Goal: Check status: Check status

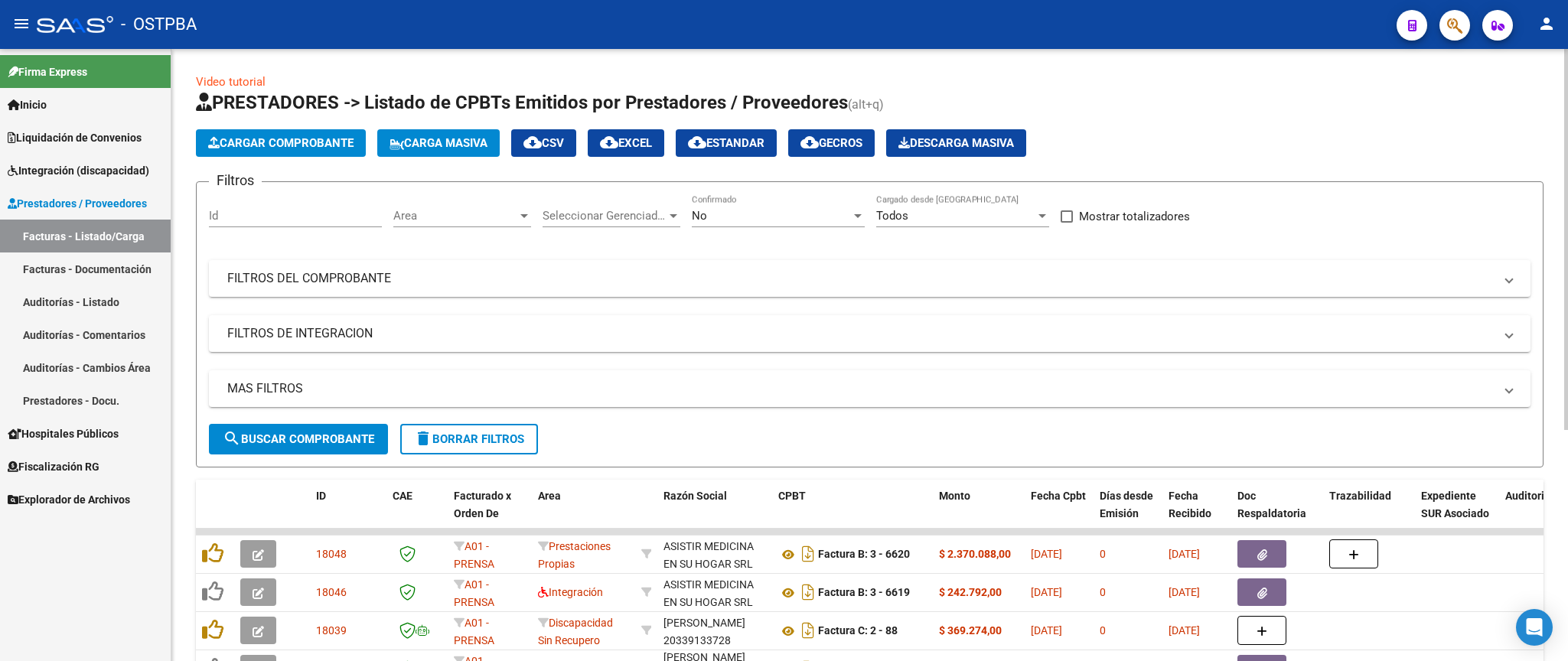
click at [517, 215] on span "Area" at bounding box center [455, 216] width 124 height 14
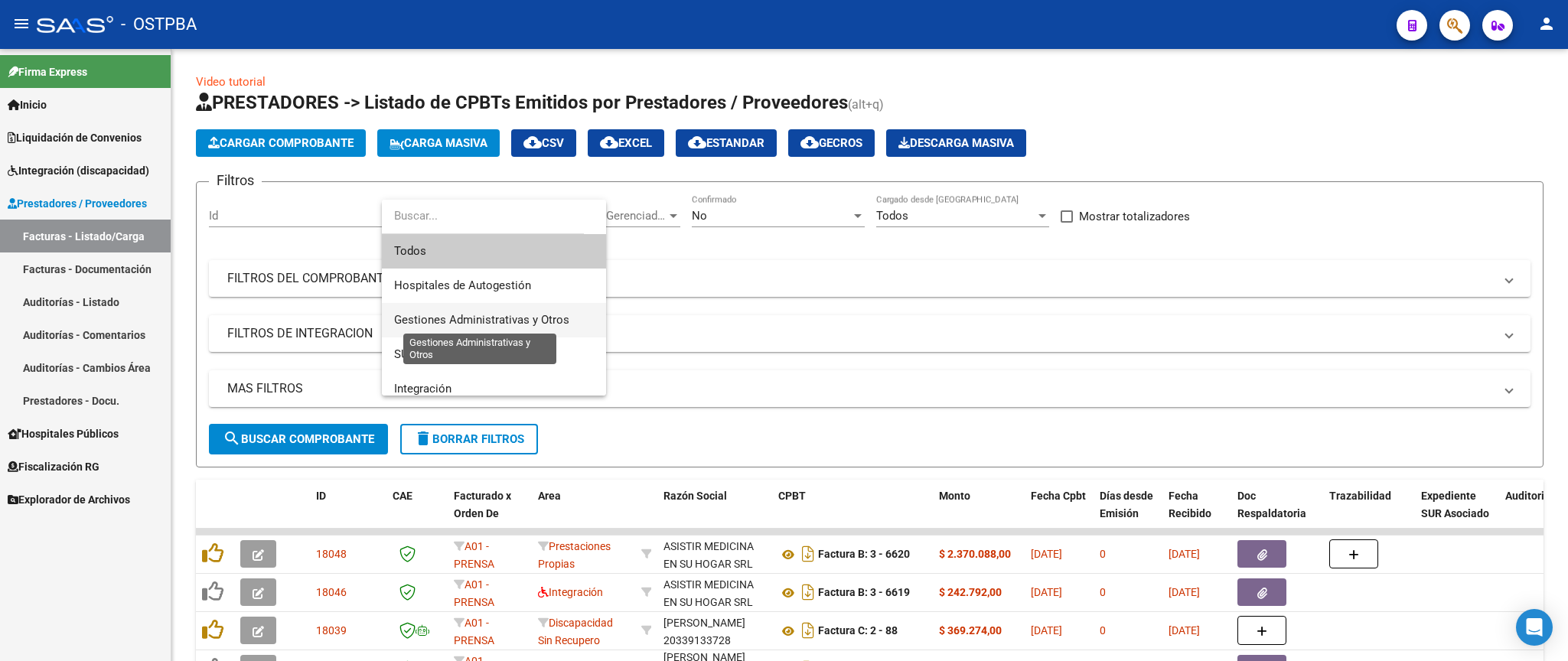
click at [498, 316] on span "Gestiones Administrativas y Otros" at bounding box center [481, 320] width 175 height 14
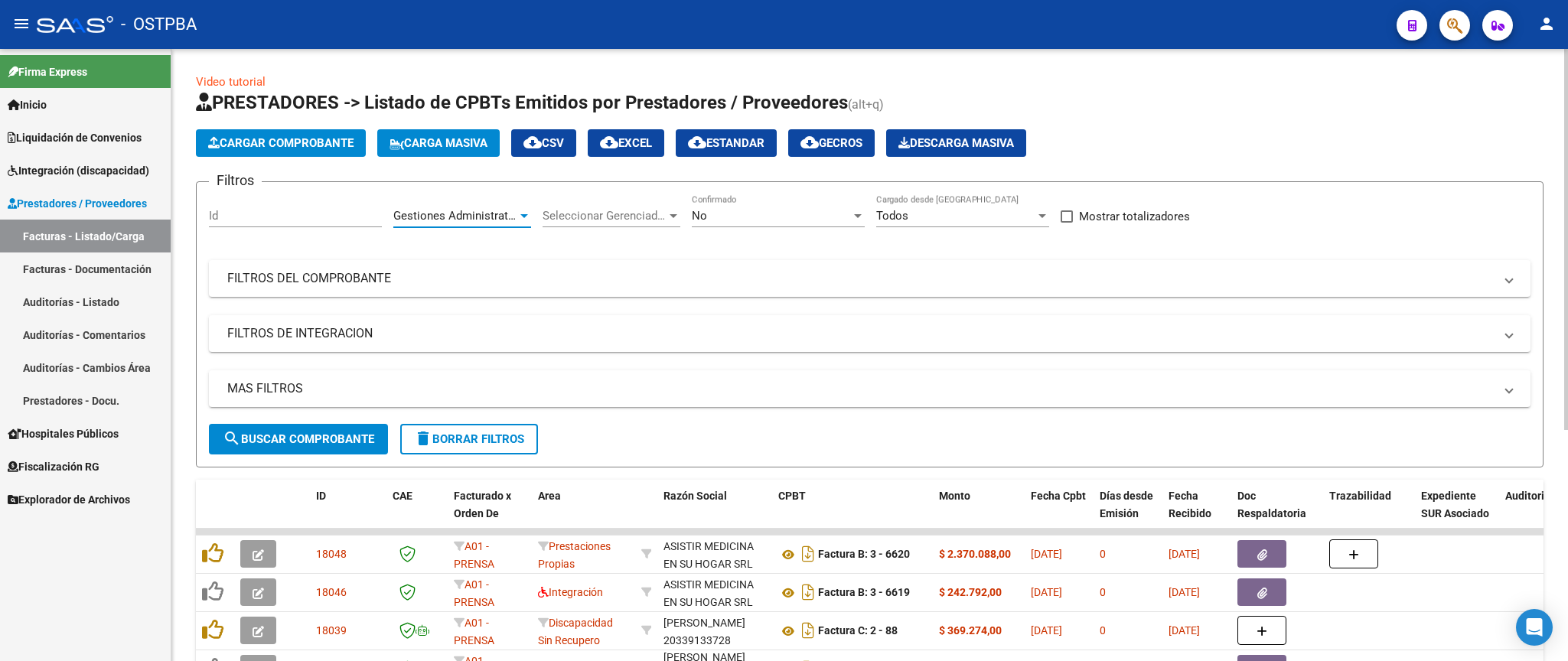
click at [342, 443] on span "search Buscar Comprobante" at bounding box center [298, 440] width 152 height 14
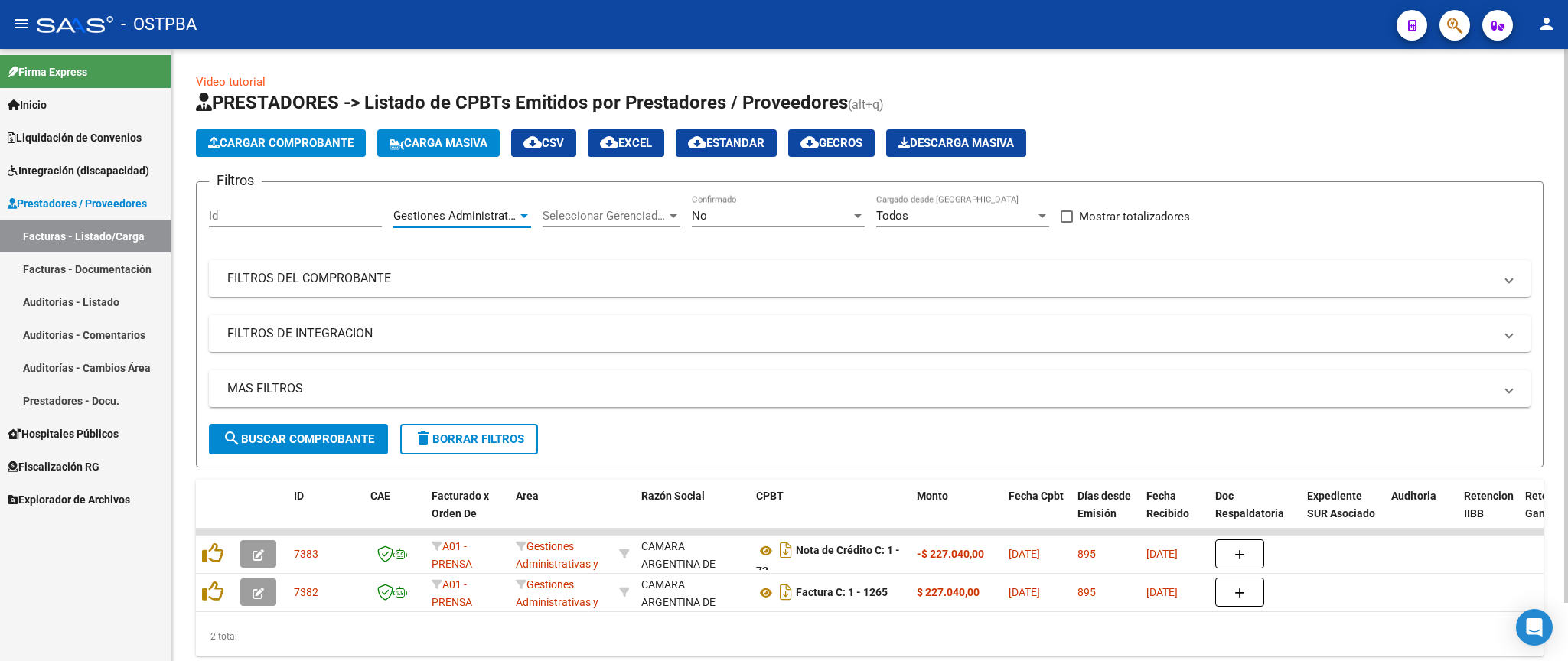
click at [518, 213] on span "Gestiones Administrativas y Otros" at bounding box center [481, 216] width 175 height 14
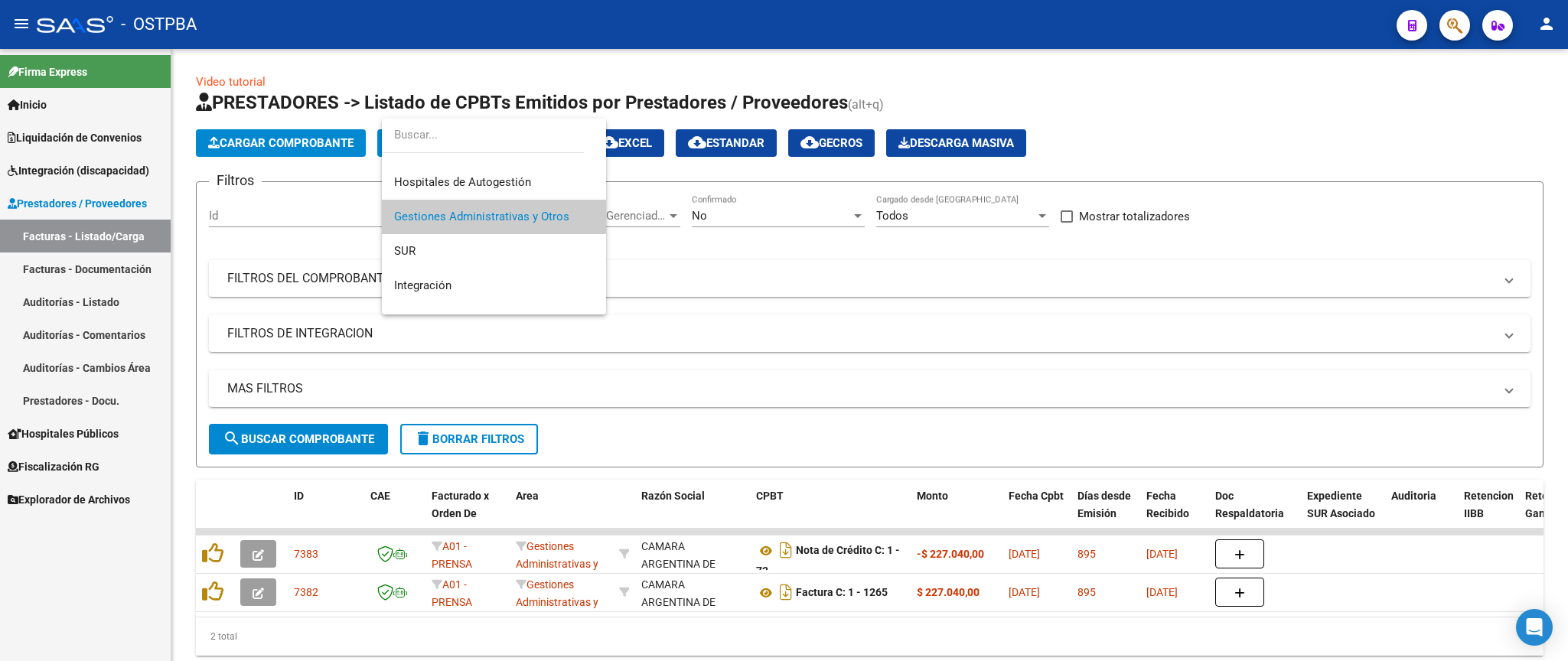
scroll to position [67, 0]
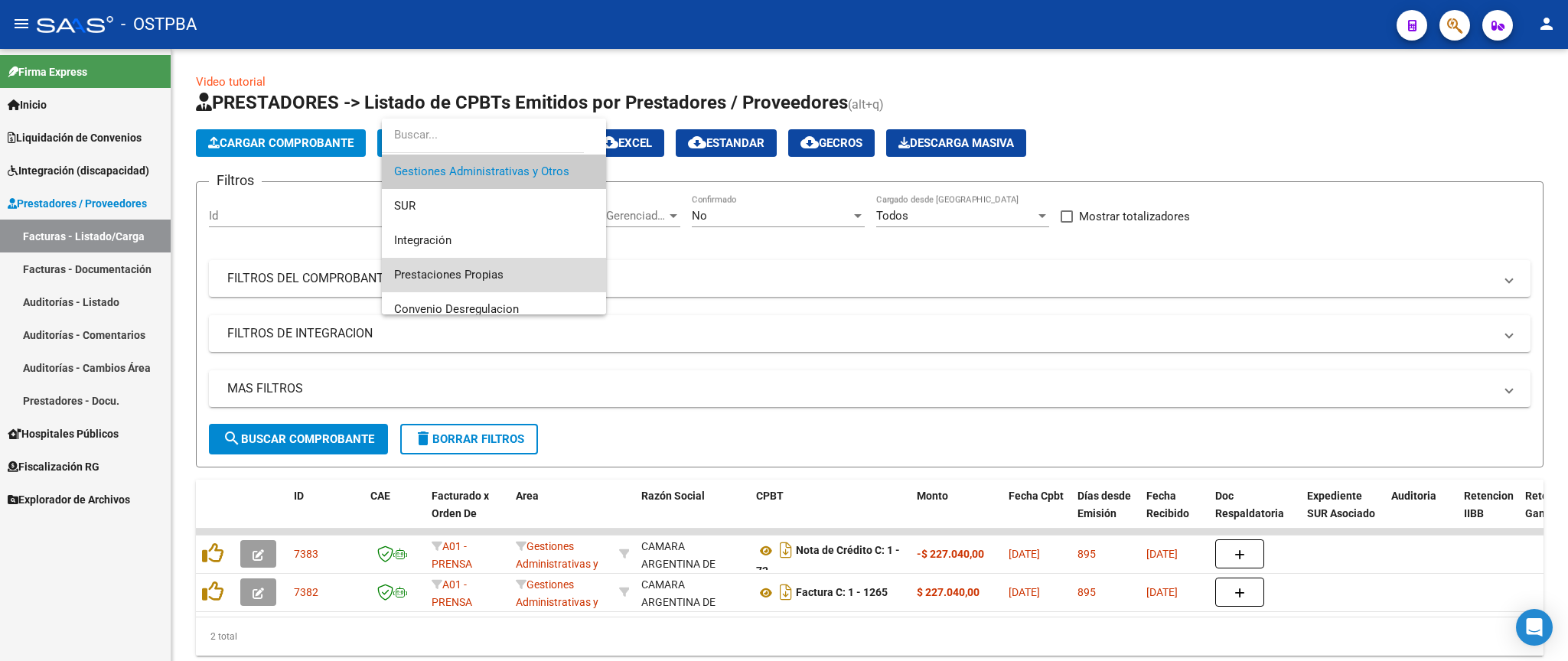
click at [508, 277] on span "Prestaciones Propias" at bounding box center [494, 275] width 200 height 34
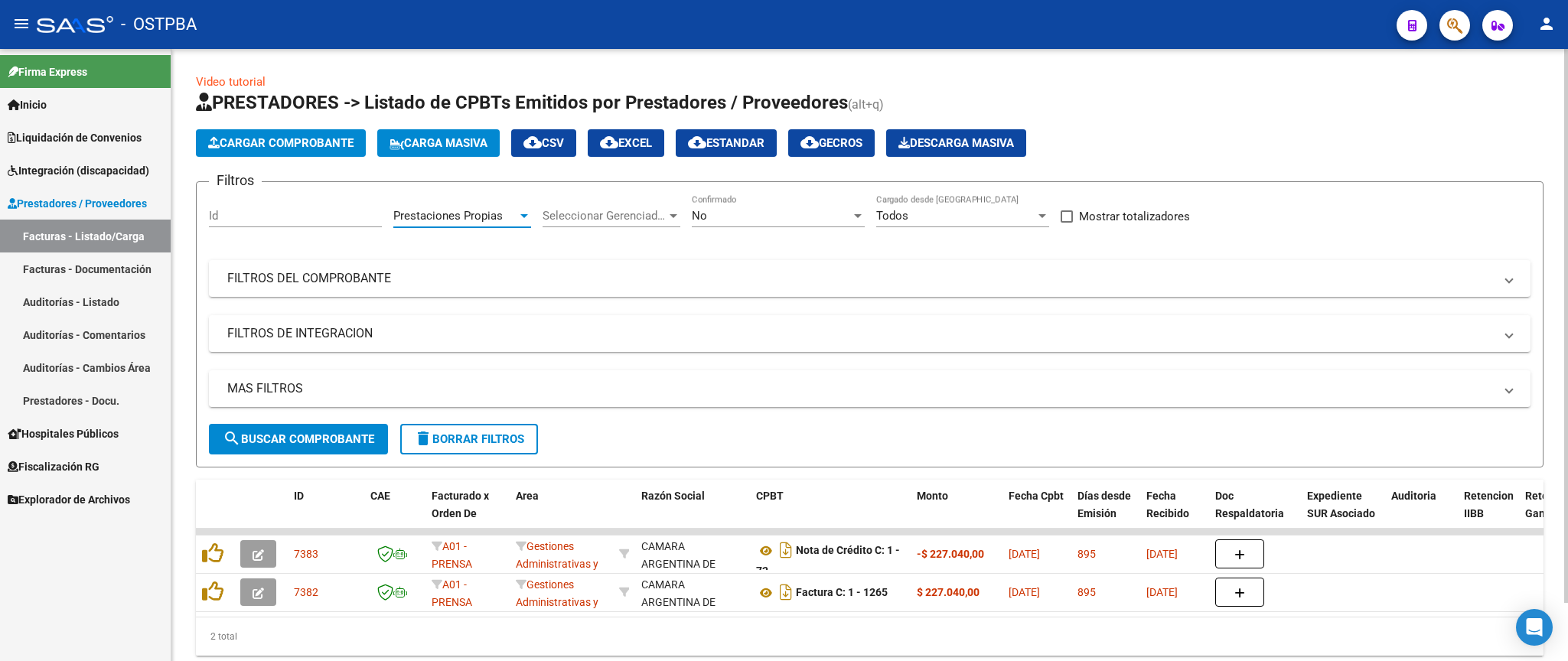
click at [355, 432] on button "search Buscar Comprobante" at bounding box center [298, 439] width 179 height 31
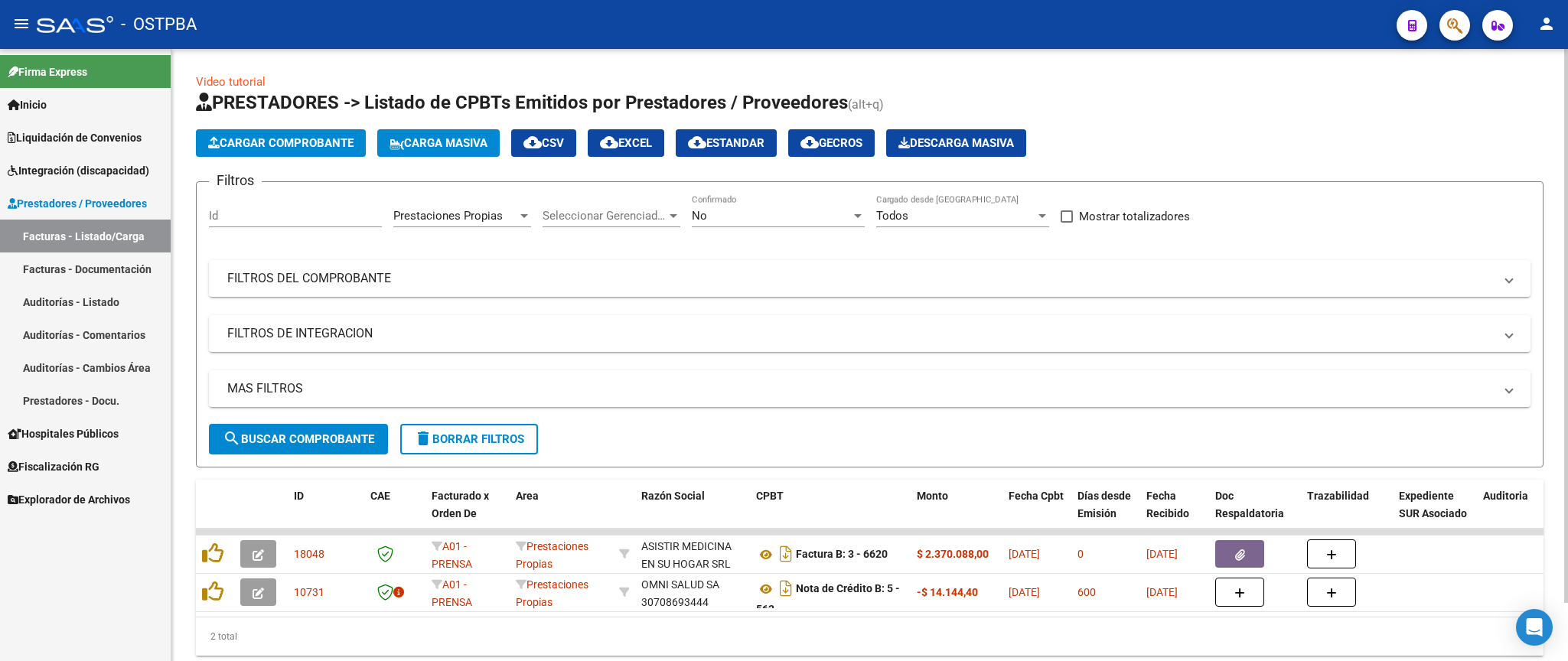
click at [521, 222] on div "Prestaciones Propias" at bounding box center [462, 216] width 138 height 14
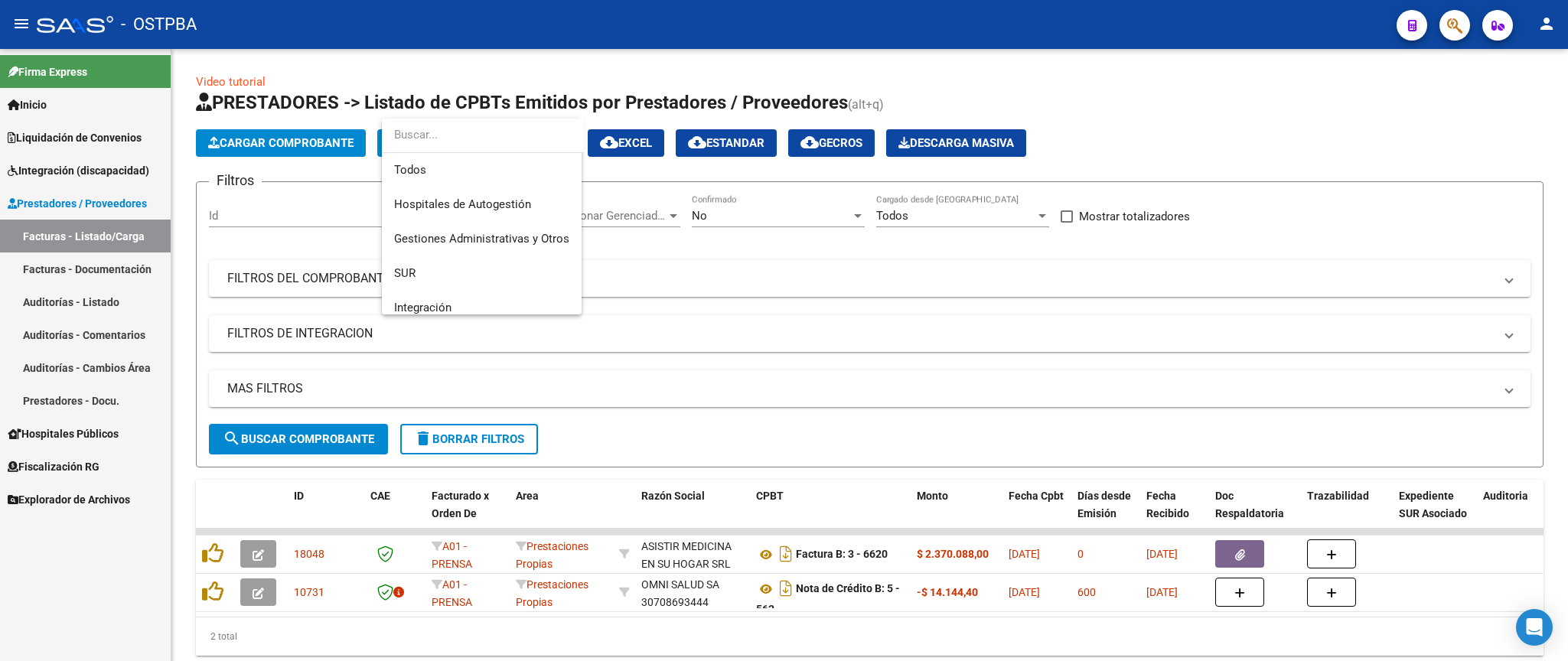
scroll to position [126, 0]
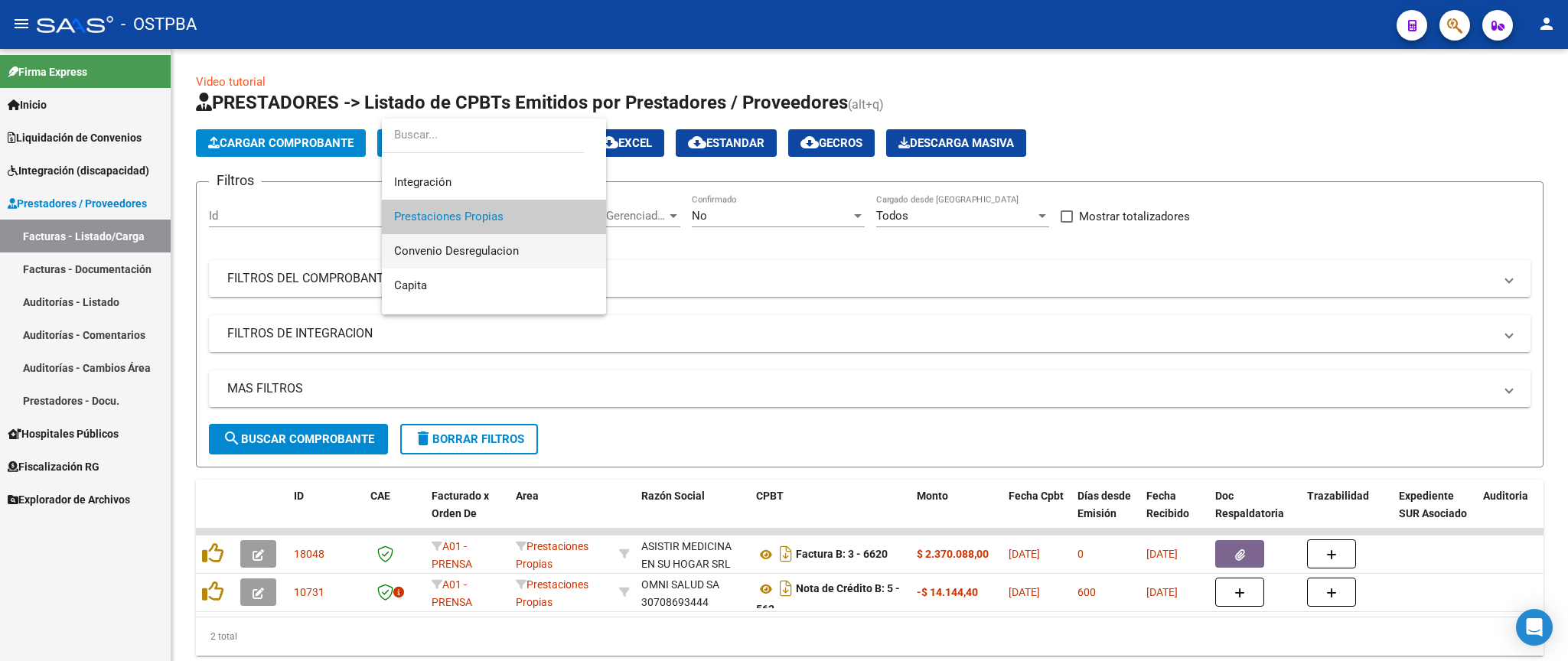
click at [523, 254] on span "Convenio Desregulacion" at bounding box center [494, 250] width 200 height 34
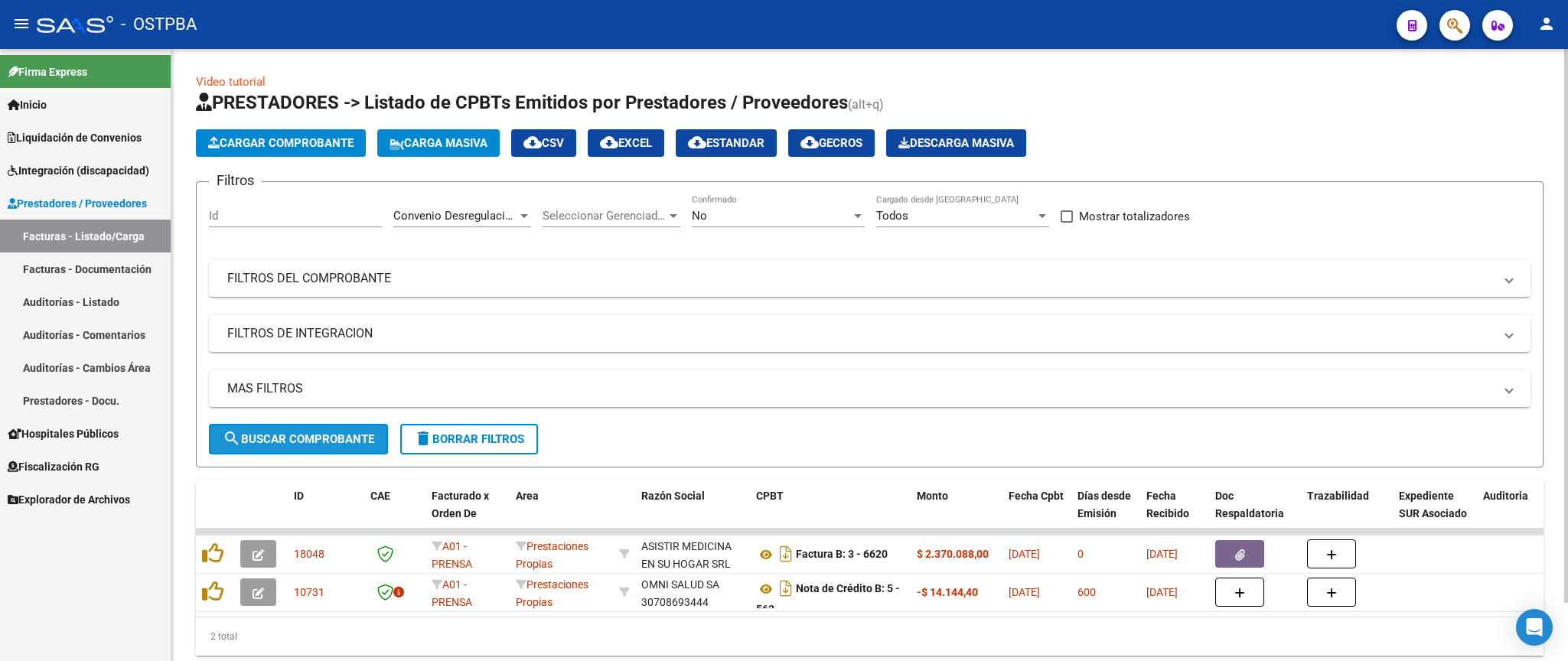
click at [352, 433] on span "search Buscar Comprobante" at bounding box center [298, 440] width 152 height 14
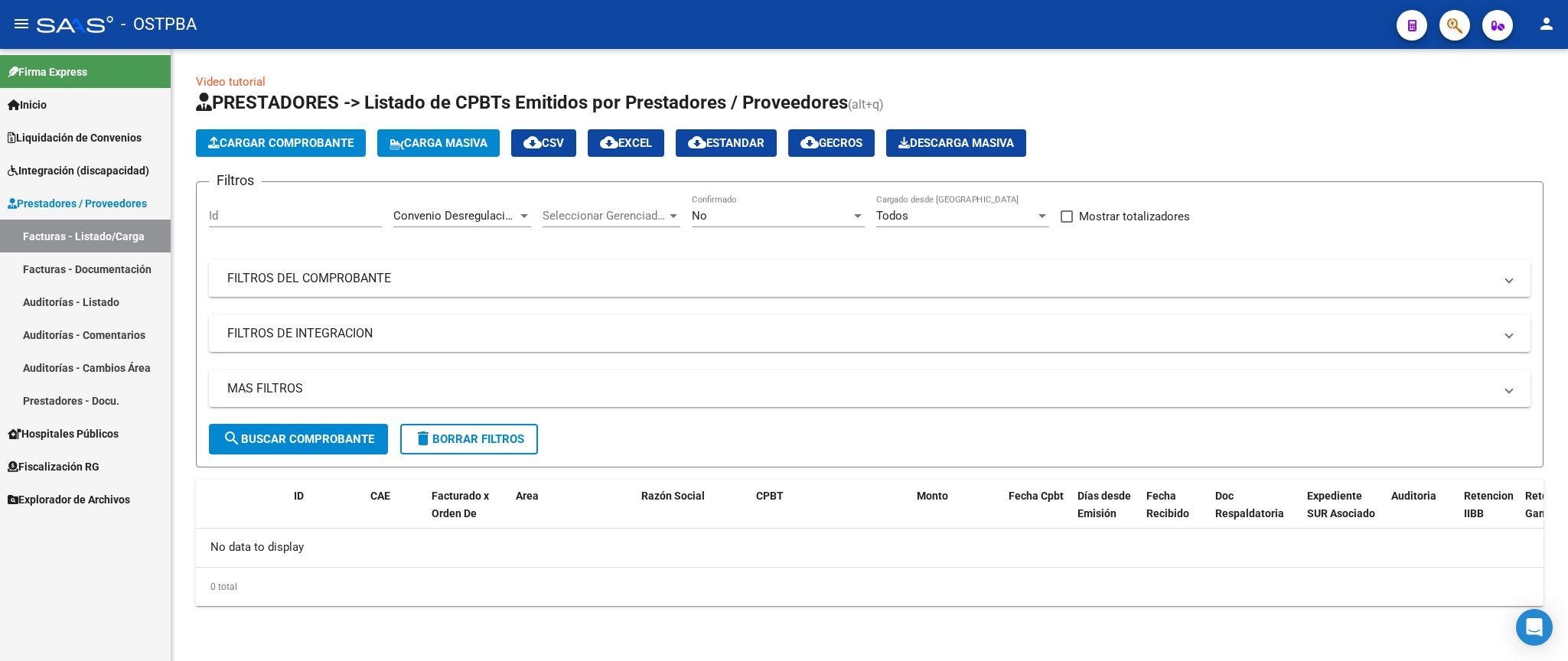
click at [502, 213] on span "Convenio Desregulacion" at bounding box center [455, 216] width 125 height 14
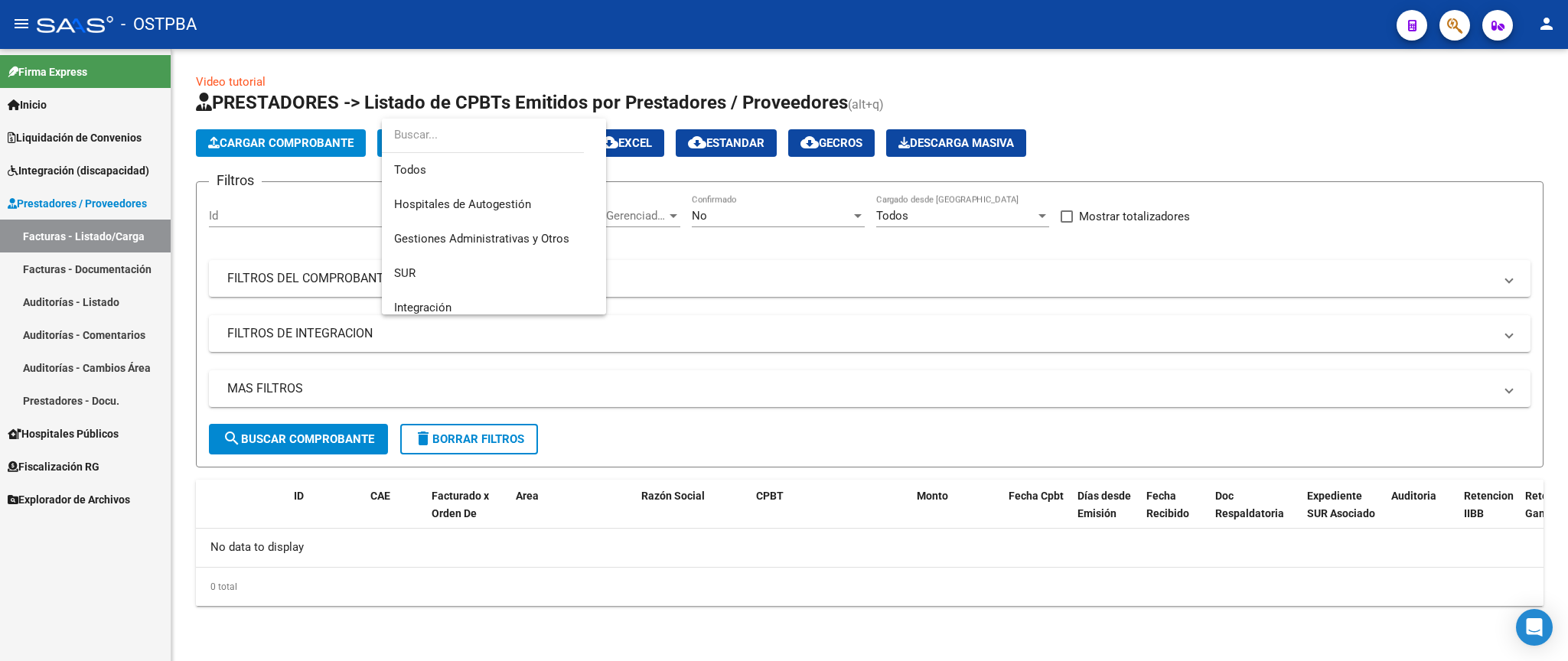
scroll to position [160, 0]
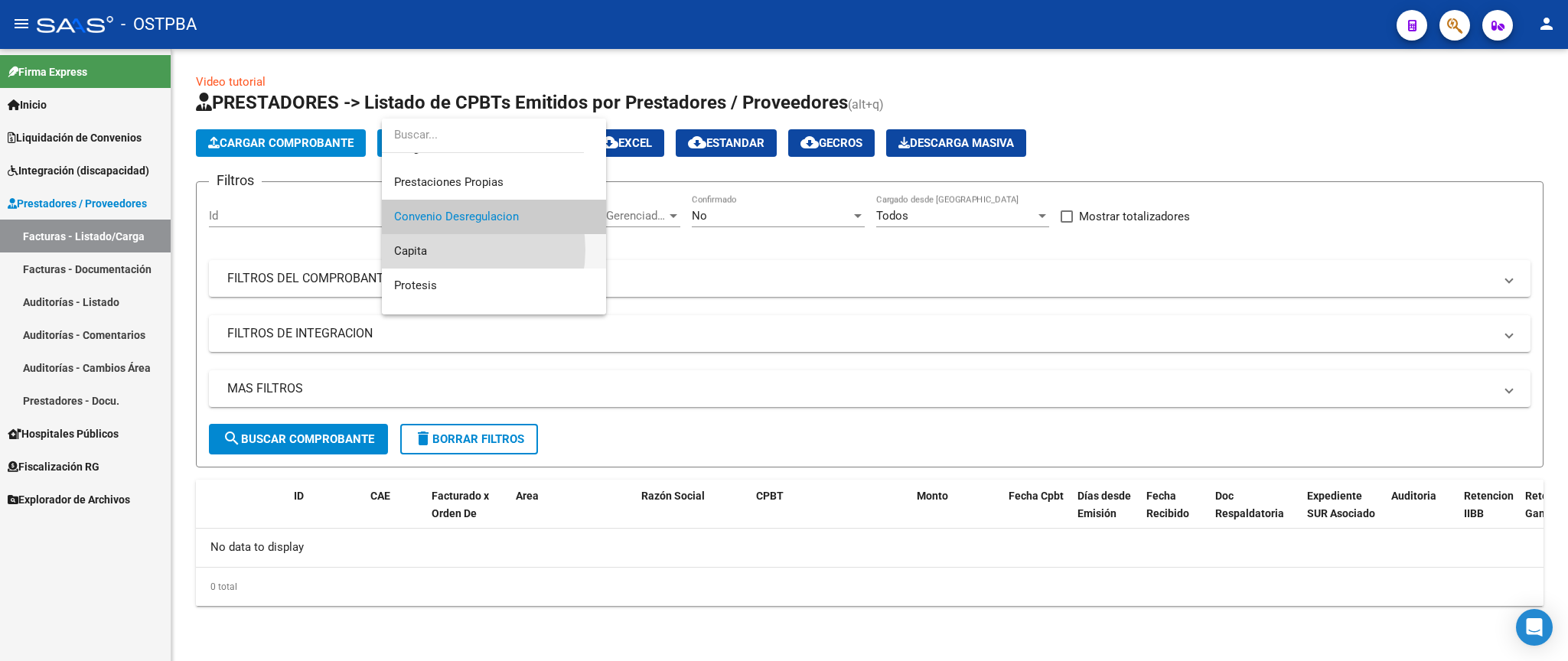
click at [446, 249] on span "Capita" at bounding box center [494, 250] width 200 height 34
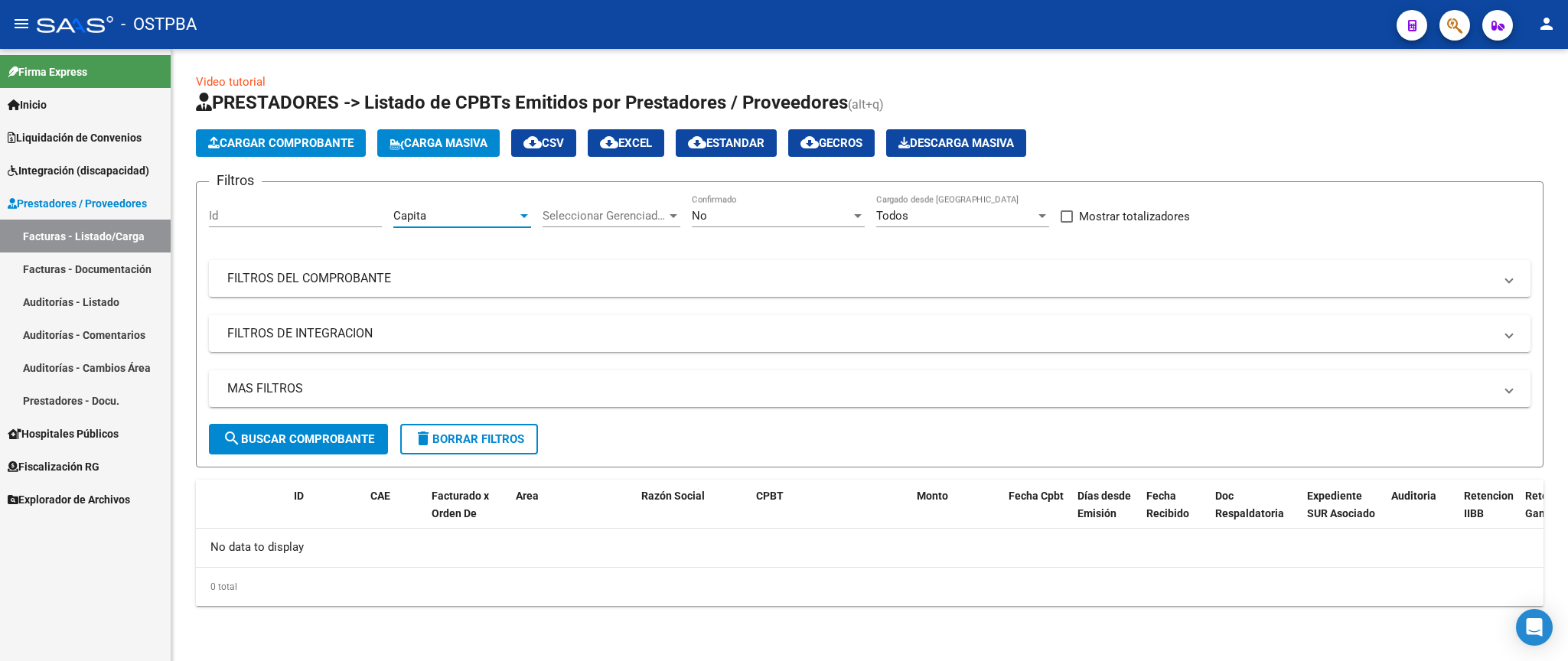
click at [337, 435] on span "search Buscar Comprobante" at bounding box center [298, 440] width 152 height 14
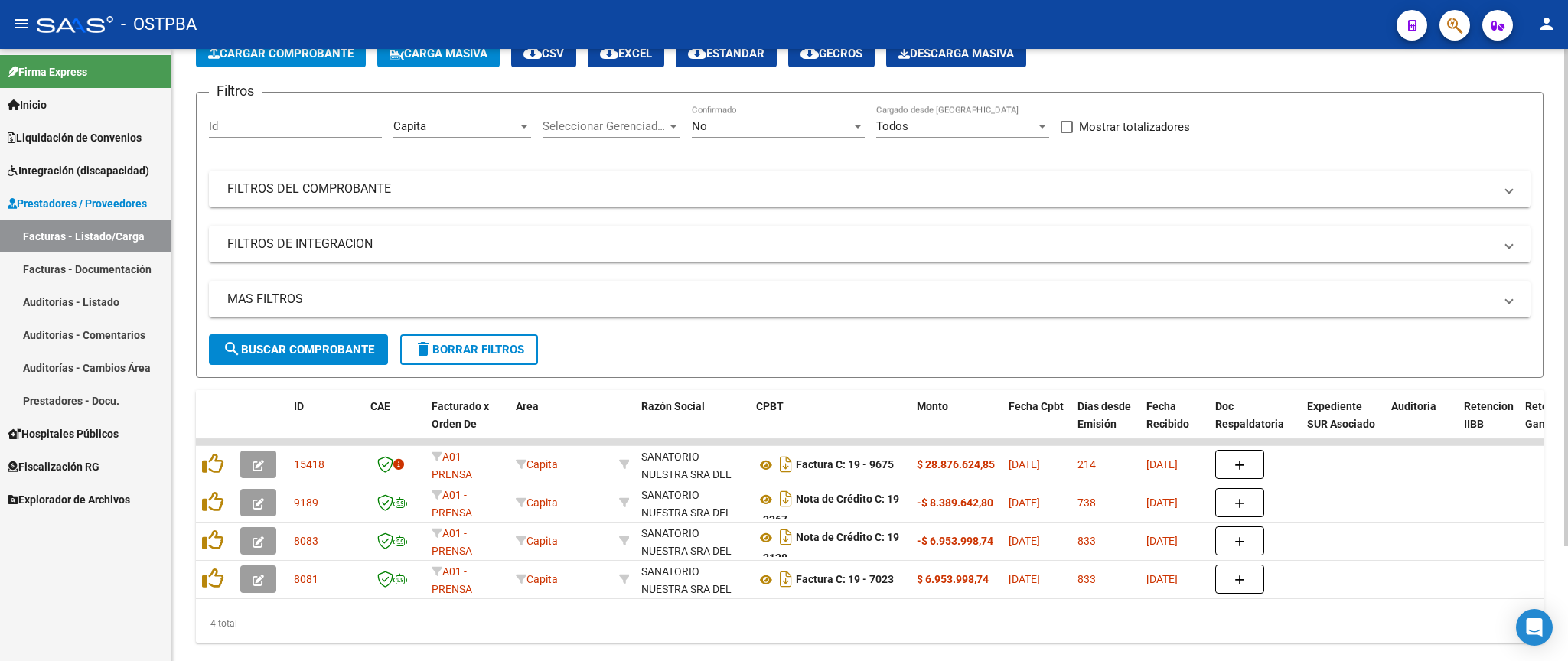
scroll to position [0, 0]
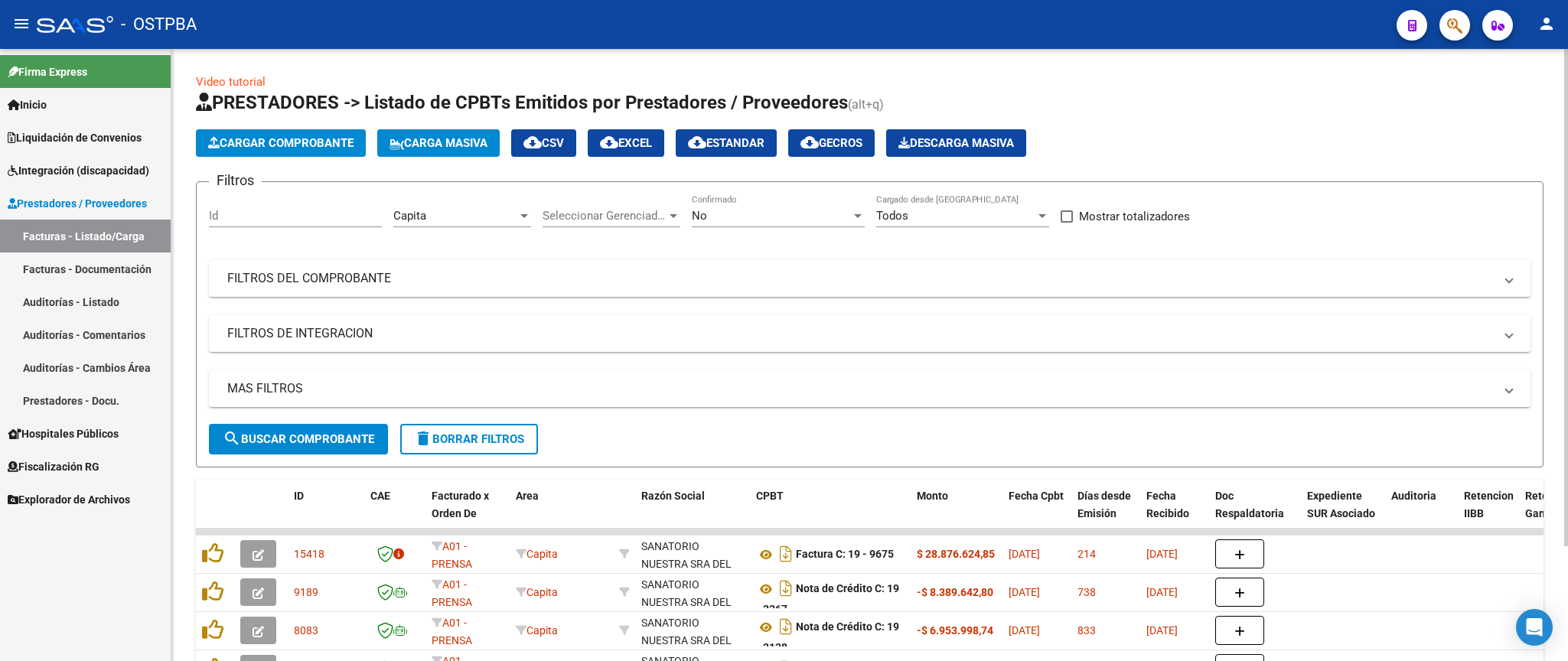
click at [505, 221] on div "Capita" at bounding box center [455, 216] width 124 height 14
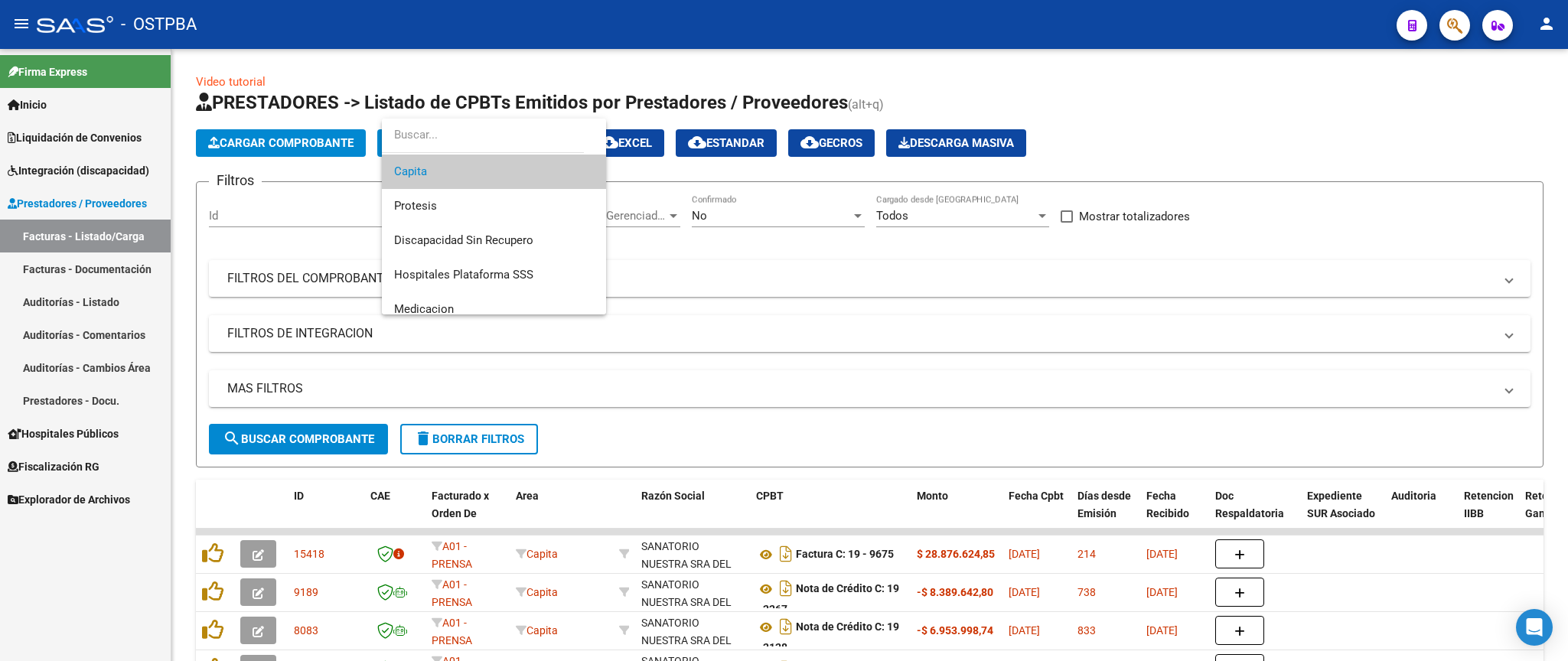
scroll to position [251, 0]
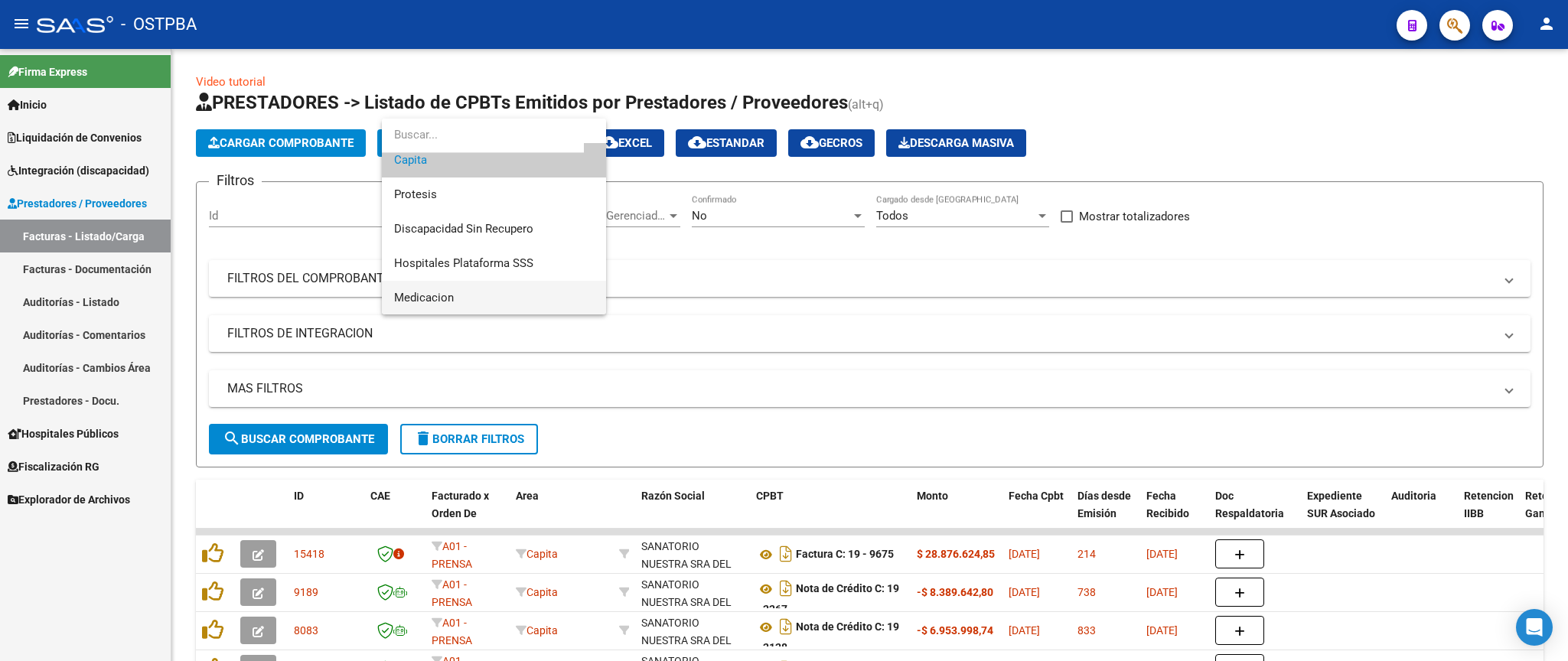
click at [501, 310] on span "Medicacion" at bounding box center [494, 297] width 200 height 34
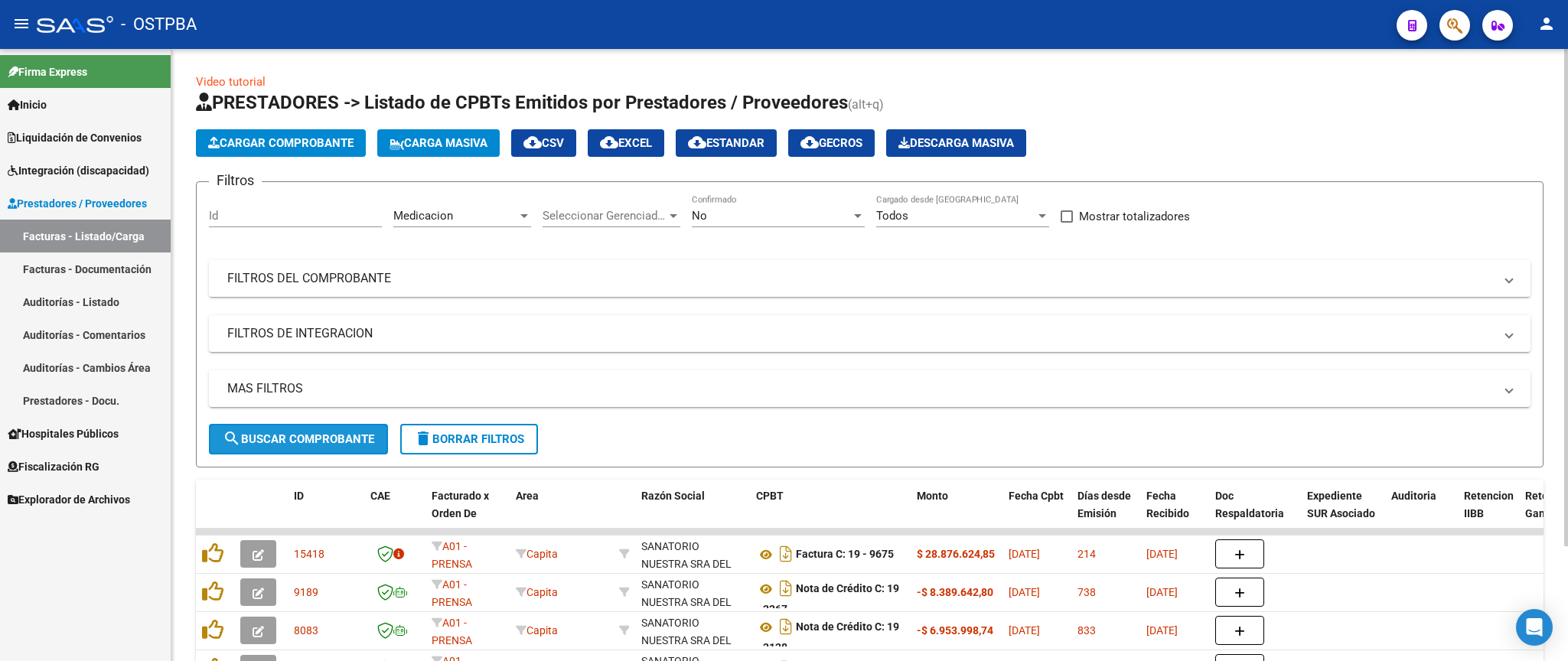
click at [381, 446] on button "search Buscar Comprobante" at bounding box center [298, 439] width 179 height 31
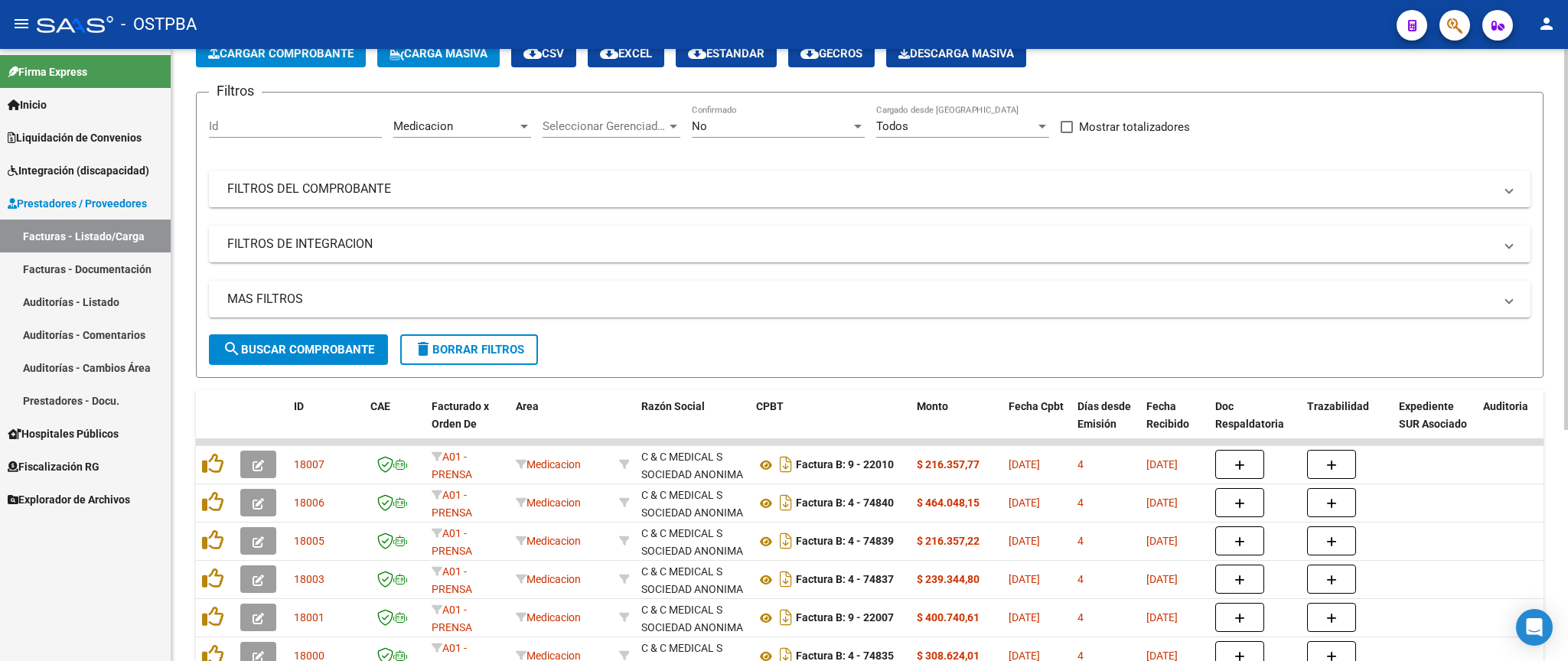
scroll to position [0, 0]
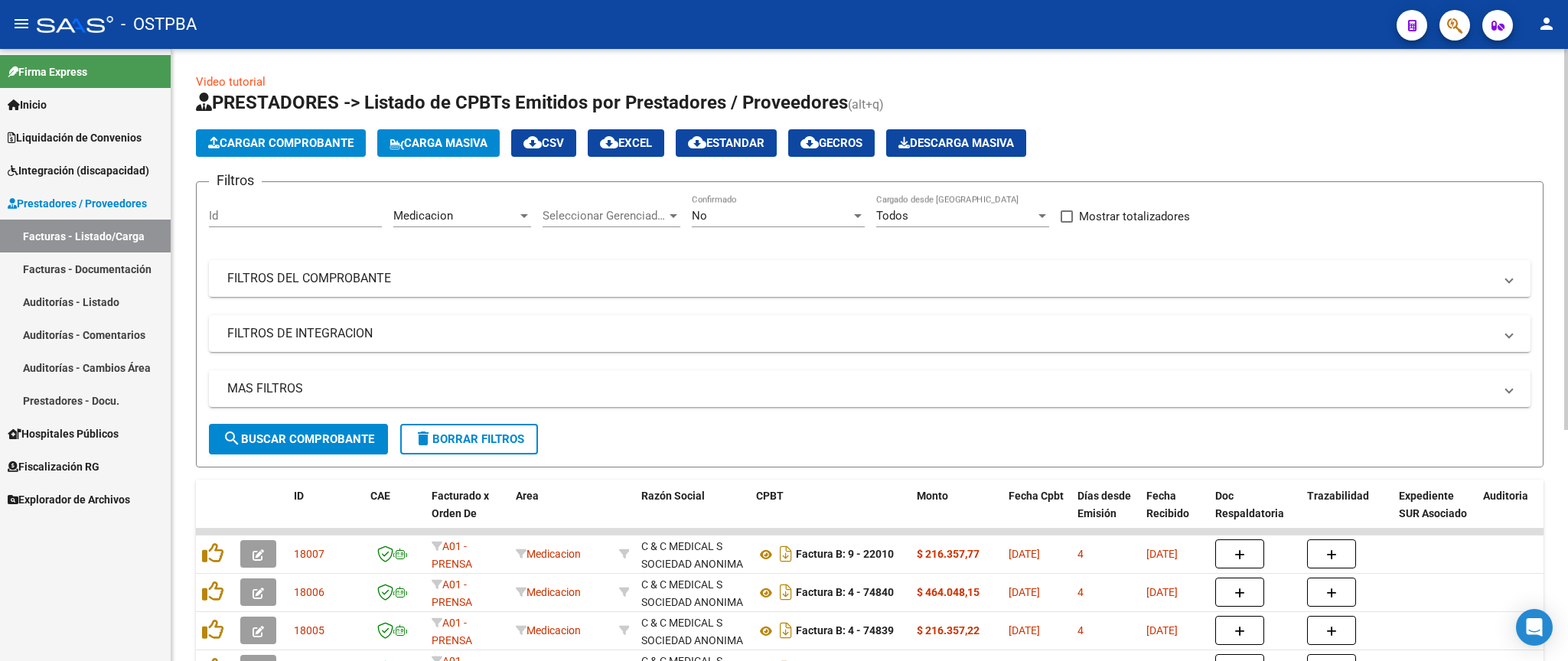
click at [489, 215] on div "Medicacion" at bounding box center [455, 216] width 124 height 14
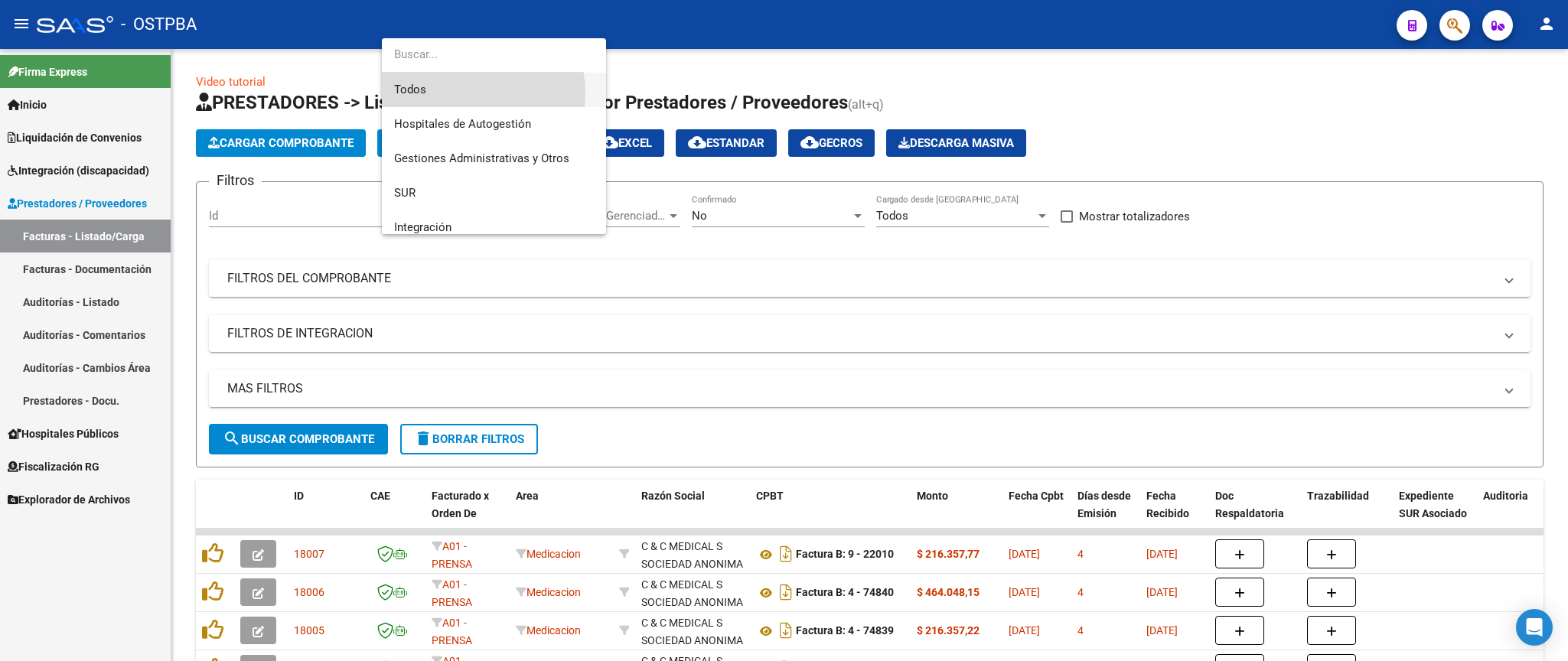
click at [466, 93] on span "Todos" at bounding box center [494, 89] width 200 height 34
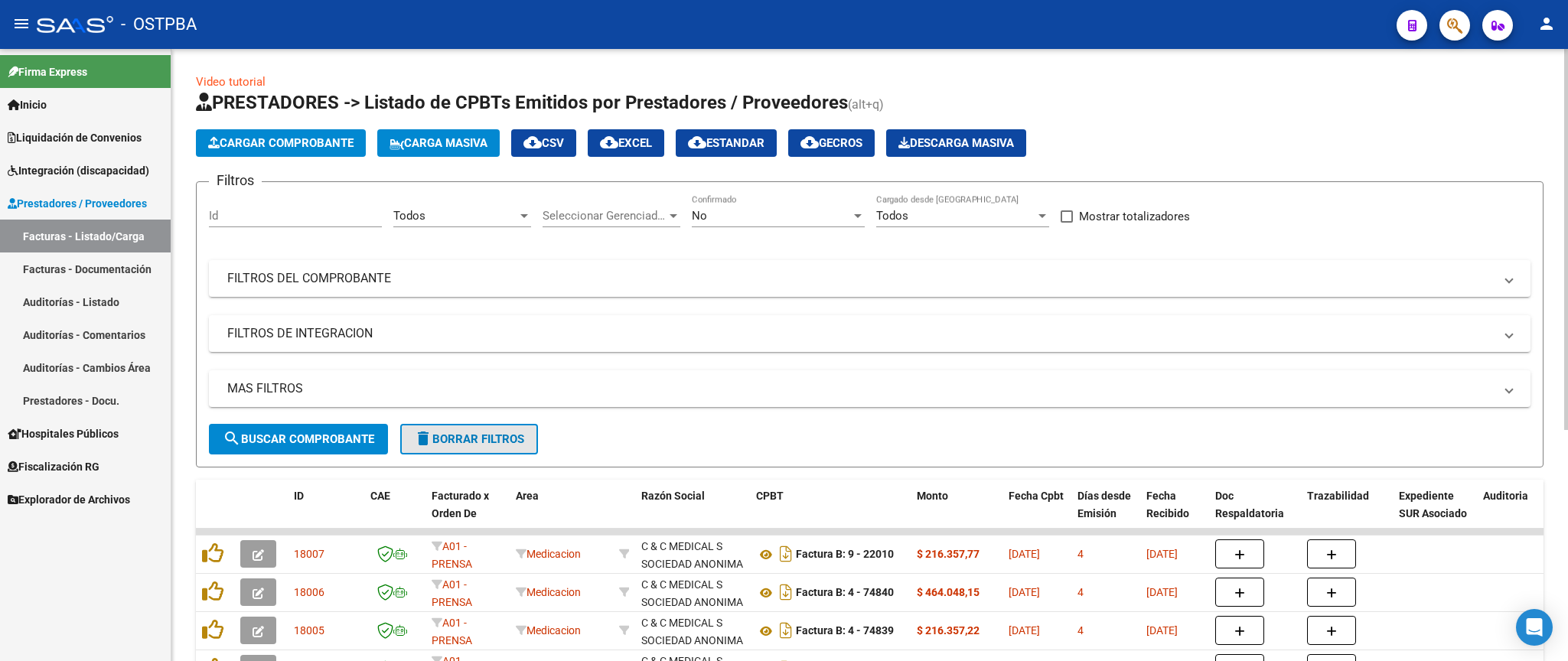
click at [440, 433] on span "delete Borrar Filtros" at bounding box center [469, 440] width 110 height 14
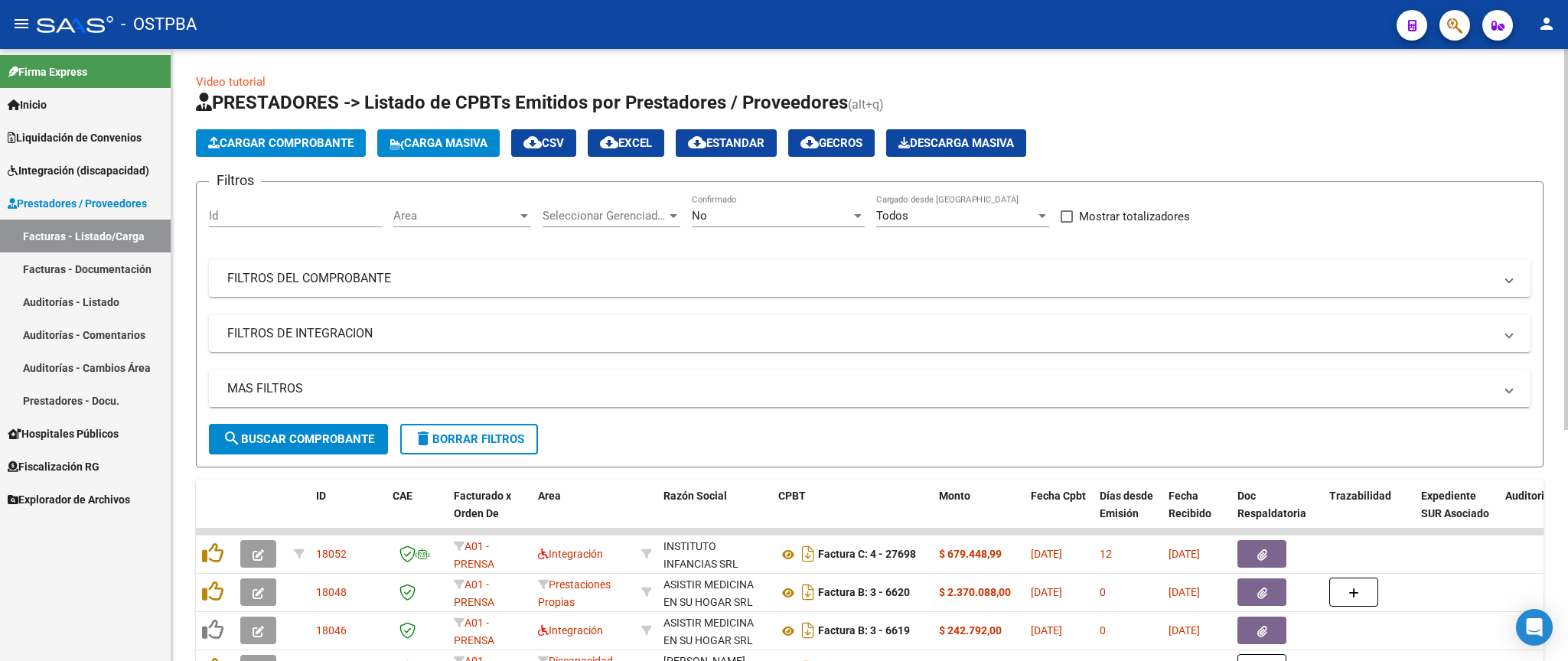
click at [801, 224] on div "No Confirmado" at bounding box center [778, 211] width 173 height 33
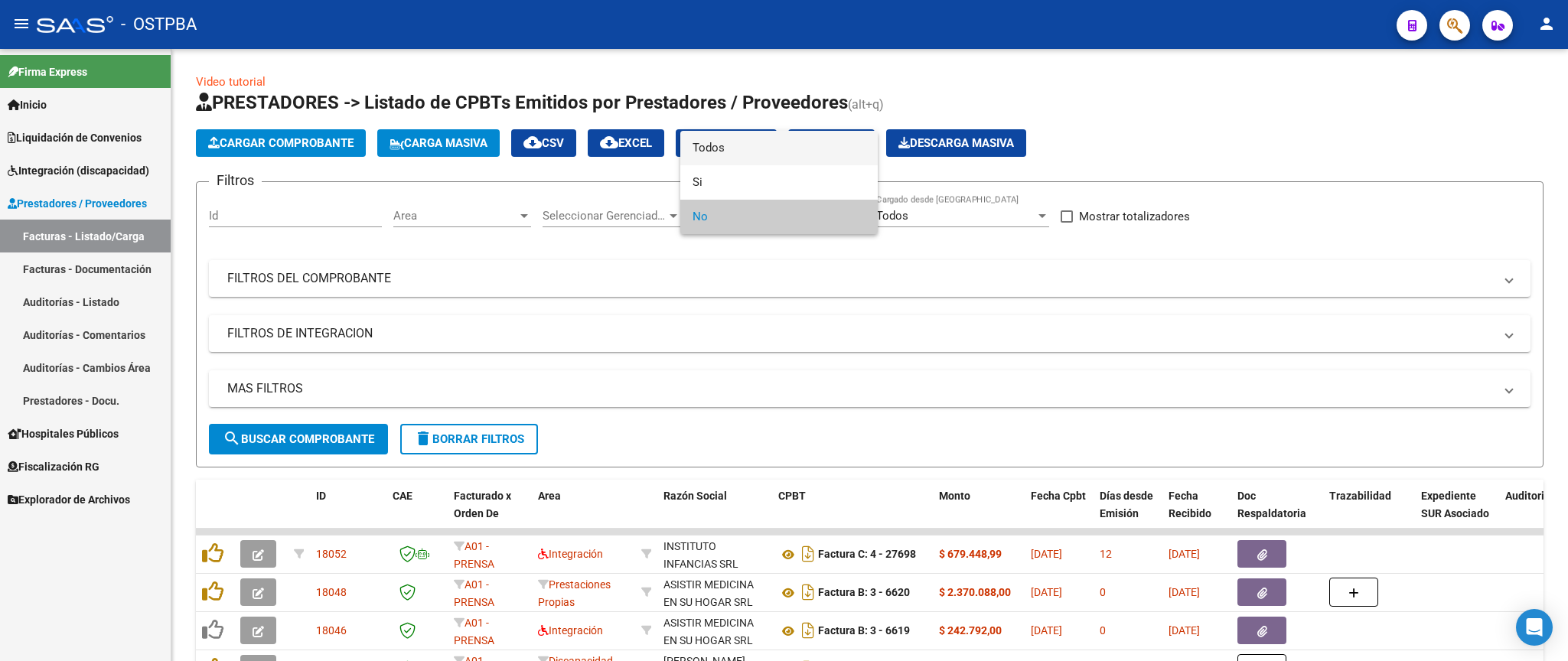
click at [773, 153] on span "Todos" at bounding box center [779, 147] width 173 height 34
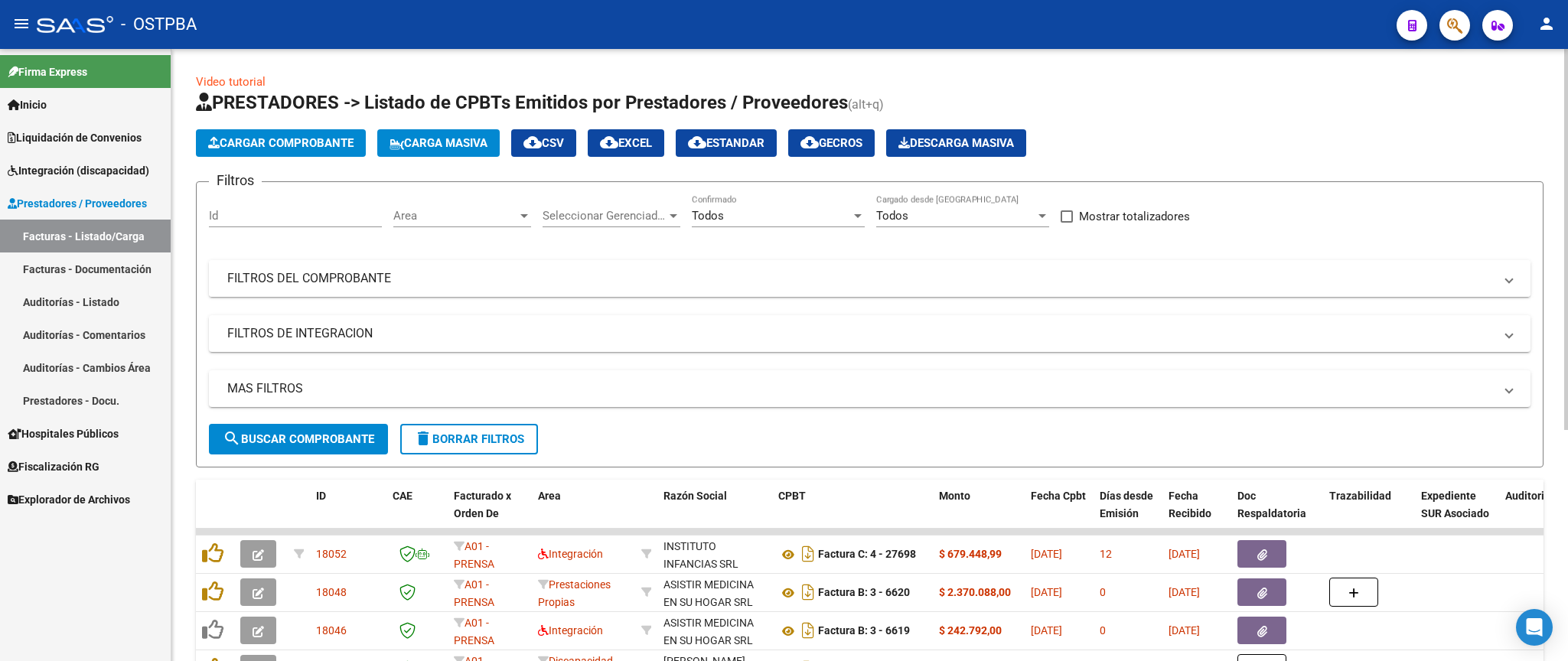
click at [767, 271] on mat-panel-title "FILTROS DEL COMPROBANTE" at bounding box center [861, 278] width 1266 height 17
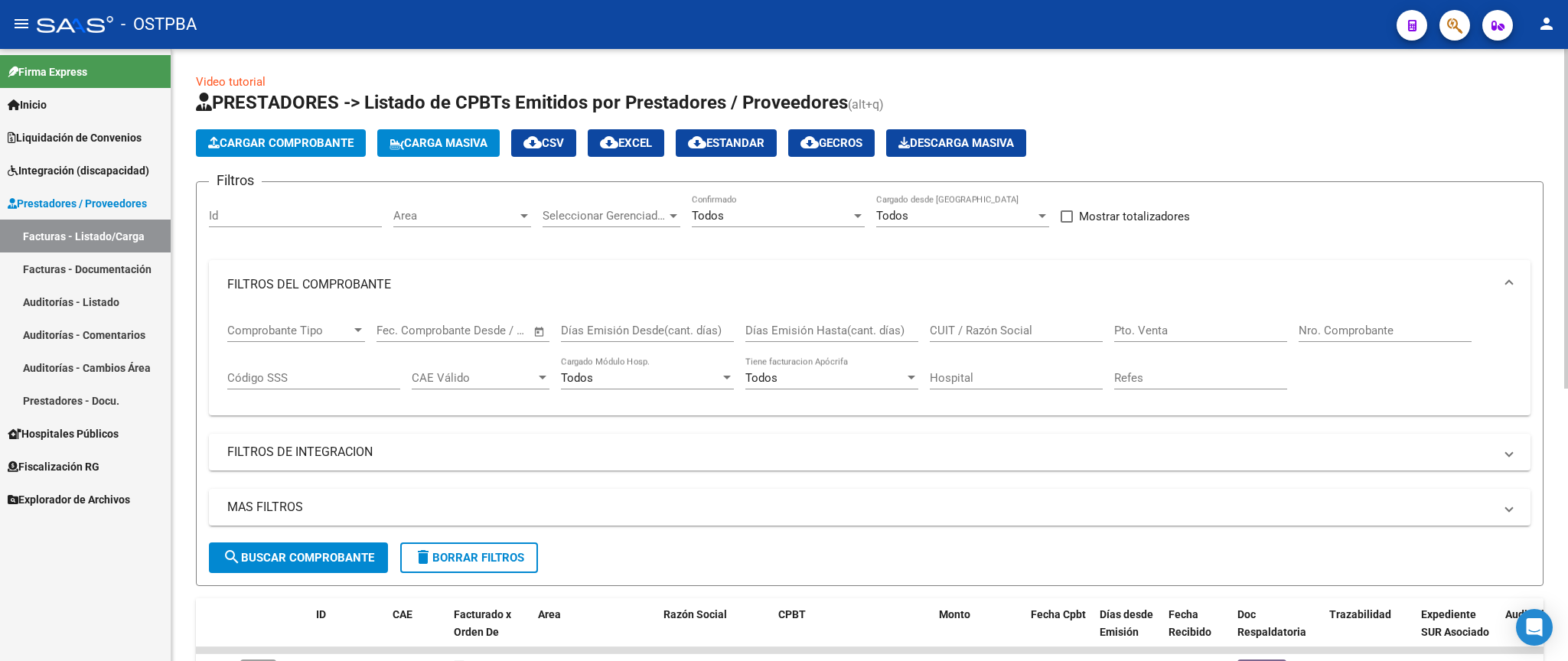
click at [776, 224] on div "Todos Confirmado" at bounding box center [778, 211] width 173 height 33
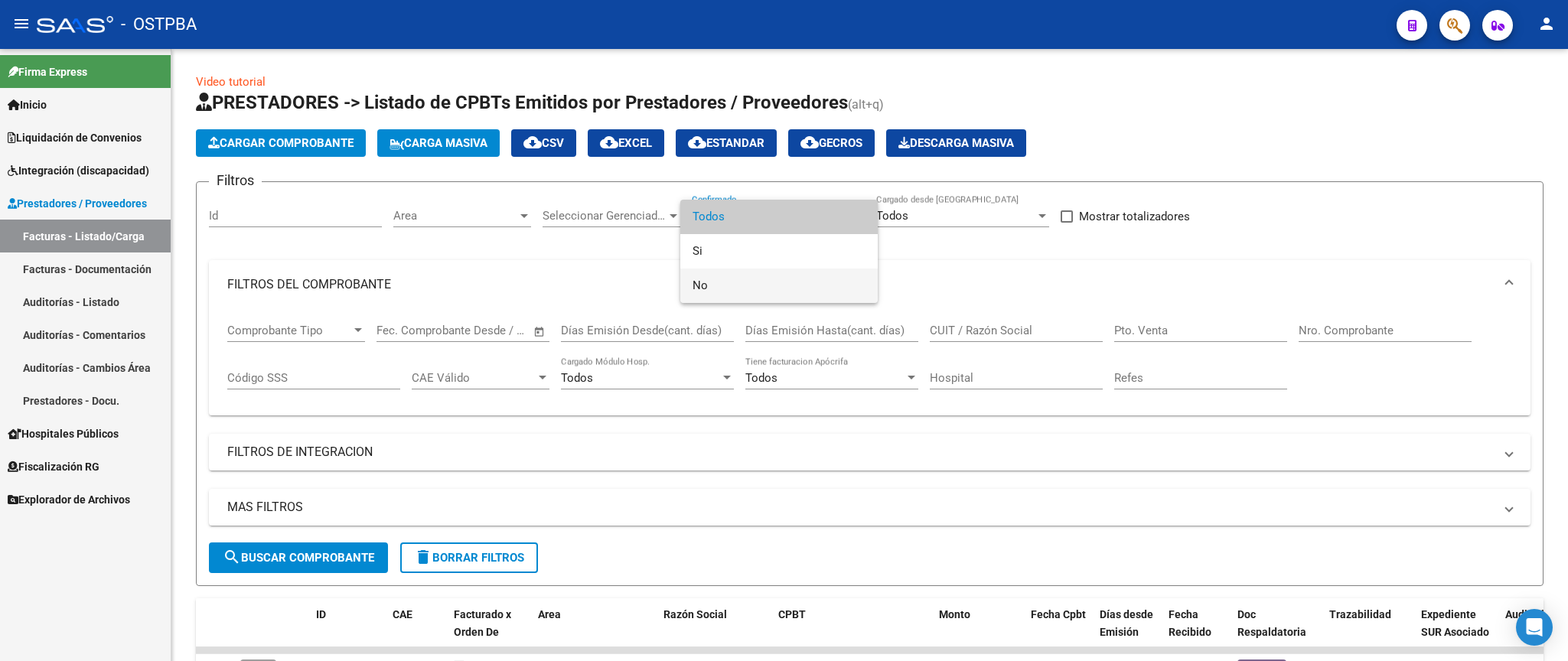
click at [761, 293] on span "No" at bounding box center [779, 285] width 173 height 34
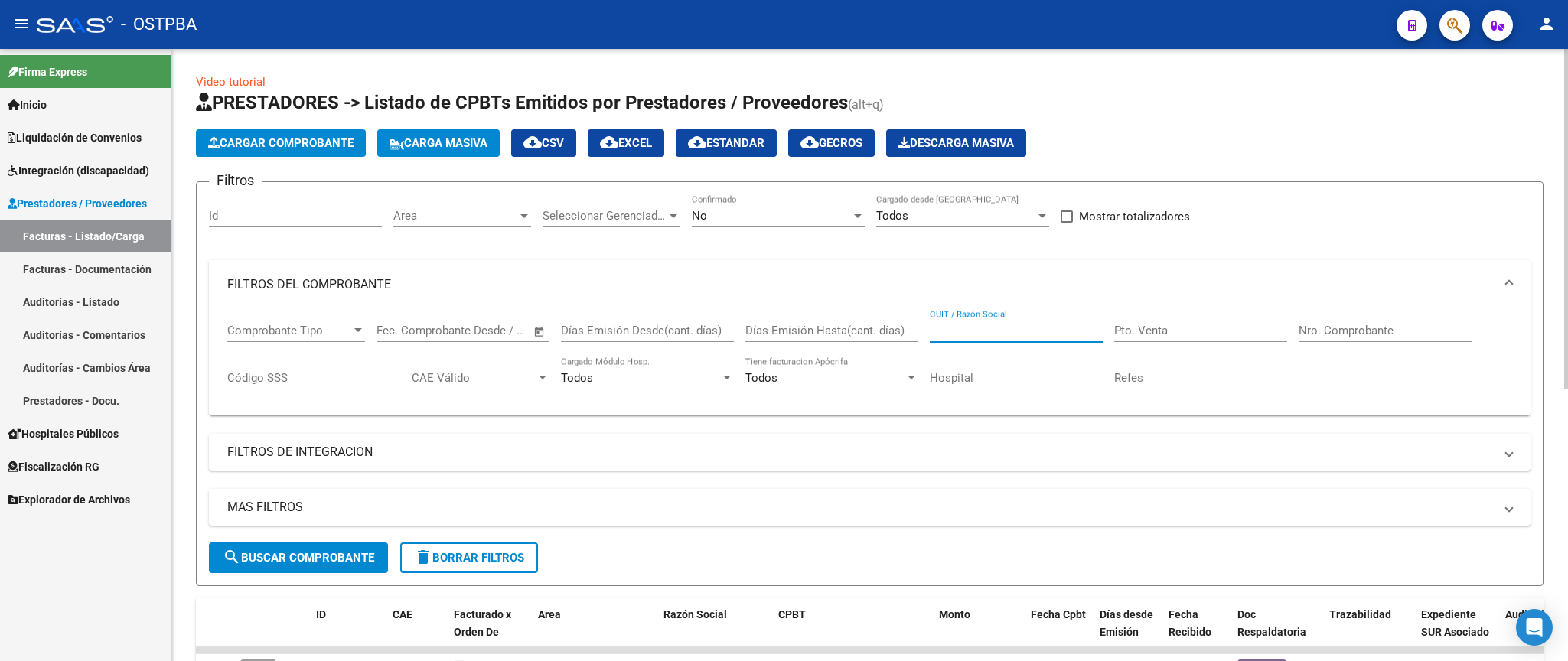
click at [984, 334] on input "CUIT / Razón Social" at bounding box center [1016, 330] width 173 height 14
type input "garantia medica"
click at [512, 220] on span "Area" at bounding box center [455, 216] width 124 height 14
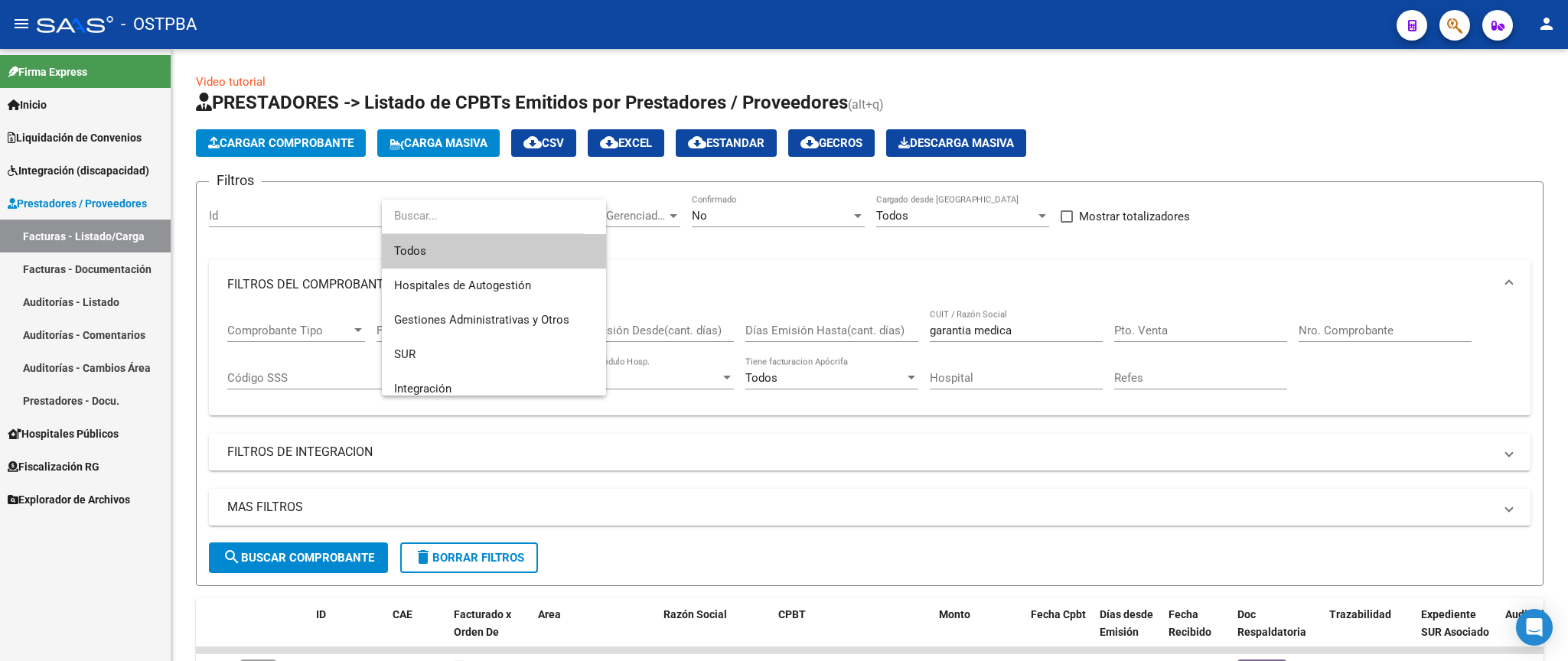
click at [466, 250] on span "Todos" at bounding box center [494, 250] width 200 height 34
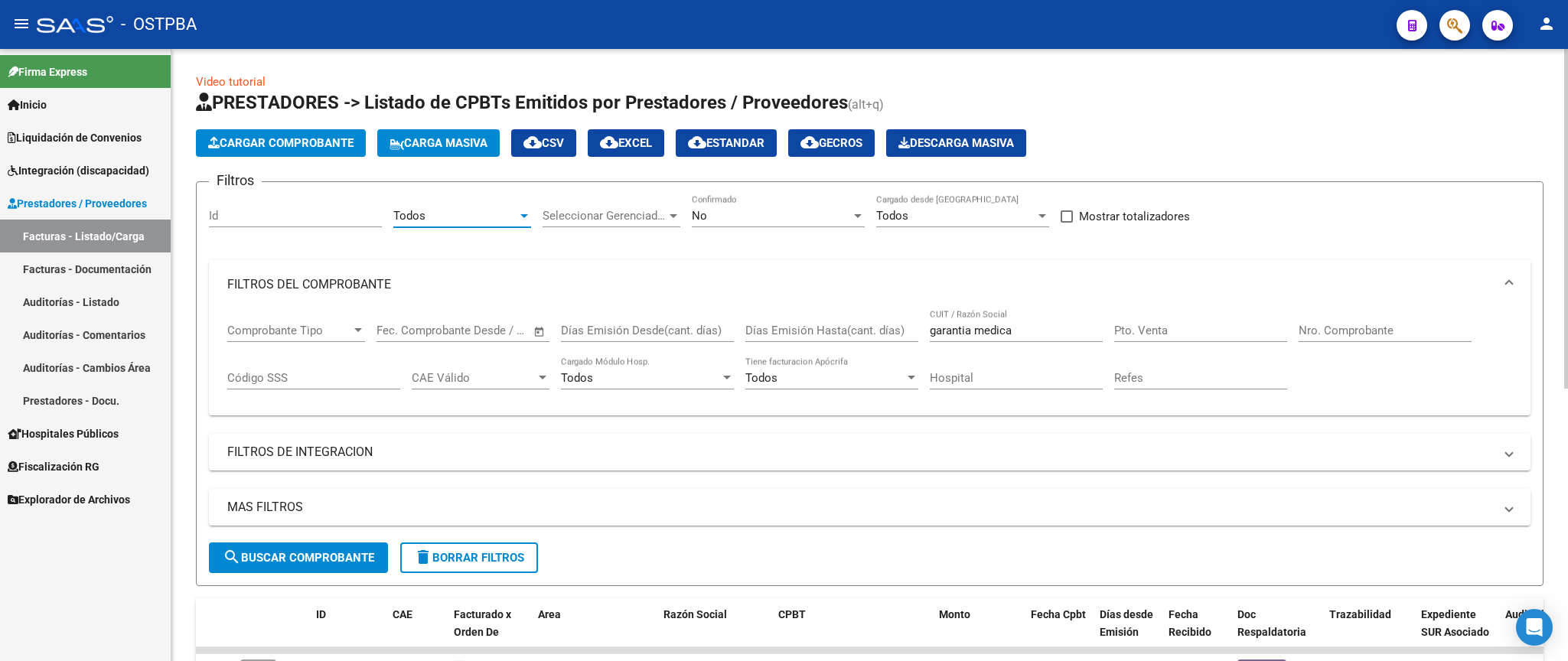
click at [317, 565] on span "search Buscar Comprobante" at bounding box center [298, 558] width 152 height 14
click at [504, 552] on span "delete Borrar Filtros" at bounding box center [469, 558] width 110 height 14
